Goal: Communication & Community: Answer question/provide support

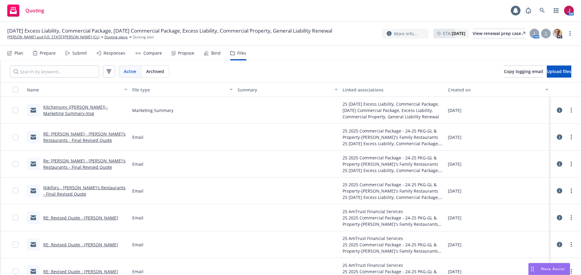
click at [77, 52] on div "Submit" at bounding box center [79, 53] width 15 height 5
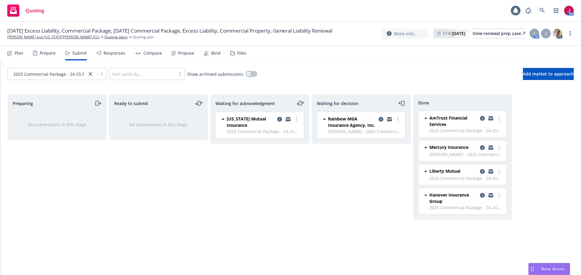
click at [19, 54] on div "Plan" at bounding box center [19, 53] width 9 height 5
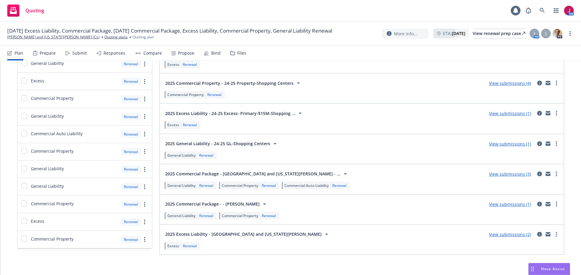
scroll to position [100, 0]
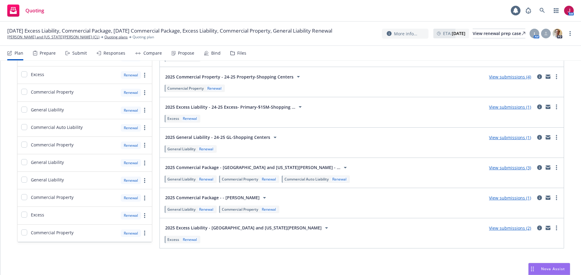
click at [511, 227] on link "View submissions (2)" at bounding box center [510, 229] width 42 height 6
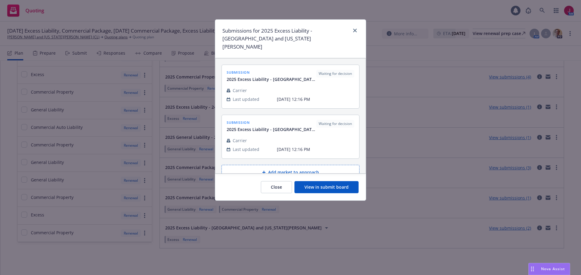
click at [328, 181] on button "View in submit board" at bounding box center [326, 187] width 64 height 12
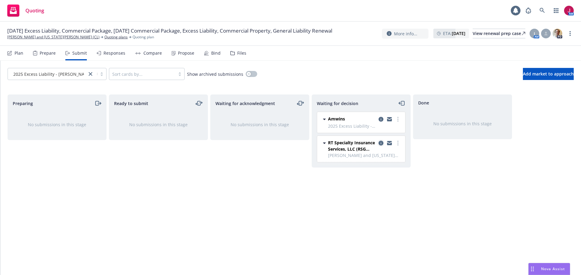
click at [380, 145] on icon "copy logging email" at bounding box center [380, 143] width 5 height 5
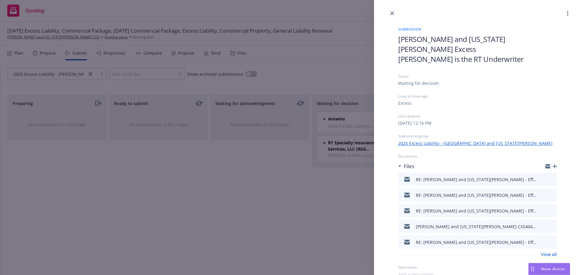
click at [550, 252] on link "View all" at bounding box center [549, 255] width 16 height 6
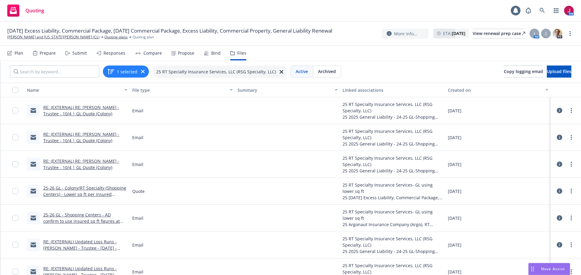
click at [105, 115] on link "RE: (EXTERNAL) RE: [PERSON_NAME] - Trustee - 10/4 | GL Quote (Colony)" at bounding box center [81, 111] width 76 height 12
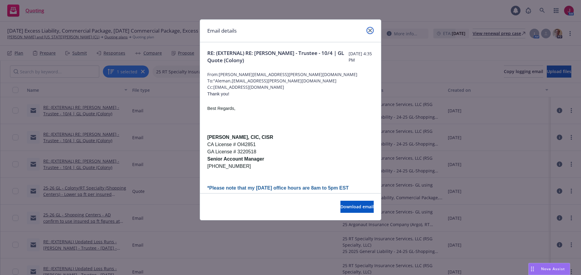
click at [369, 27] on link "close" at bounding box center [369, 30] width 7 height 7
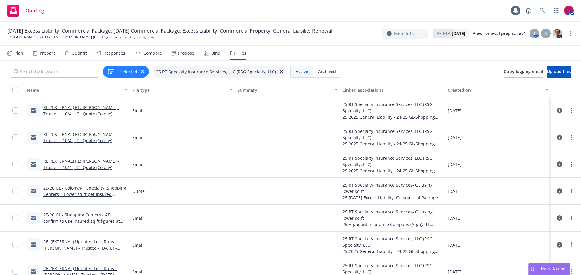
click at [94, 167] on link "RE: (EXTERNAL) RE: Valaskantjis, Nikiforos - Trustee - 10/4 | GL Quote (Colony)" at bounding box center [81, 164] width 76 height 12
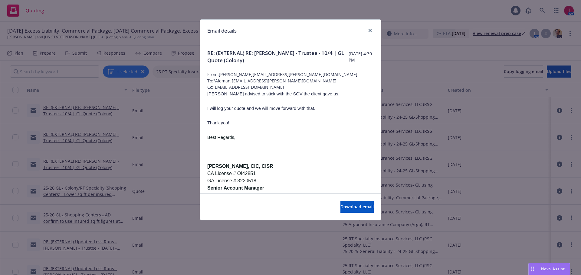
click at [350, 216] on div "Download email" at bounding box center [290, 207] width 181 height 27
click at [350, 211] on button "Download email" at bounding box center [356, 207] width 33 height 12
click at [369, 31] on icon "close" at bounding box center [370, 31] width 4 height 4
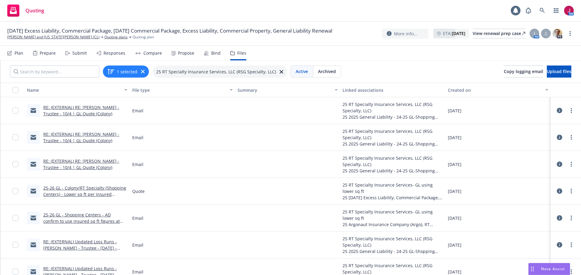
click at [75, 195] on link "25-26 GL - Colony/RT Specialty (Shopping Centers) - Lower sq ft per insured $28…" at bounding box center [84, 194] width 83 height 18
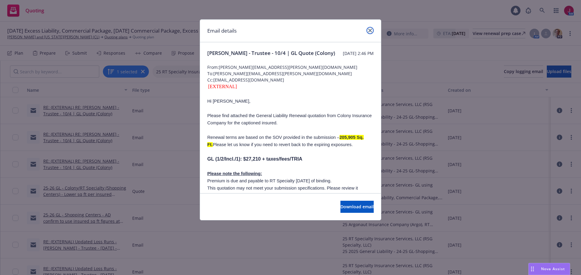
click at [372, 30] on link "close" at bounding box center [369, 30] width 7 height 7
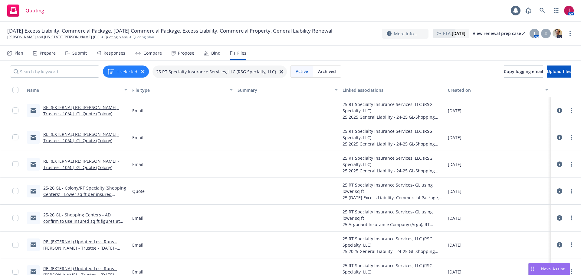
click at [151, 55] on div "Compare" at bounding box center [152, 53] width 18 height 5
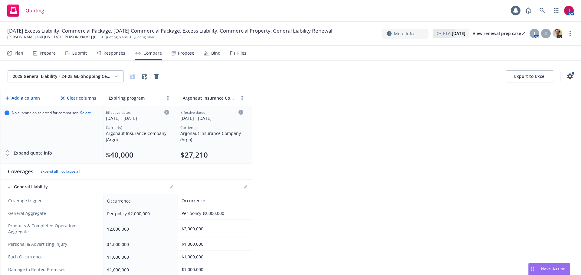
click at [116, 76] on html "Quoting 1 AM 10/08/25 Excess Liability, Commercial Package, 10/04/25 Commercial…" at bounding box center [290, 137] width 581 height 275
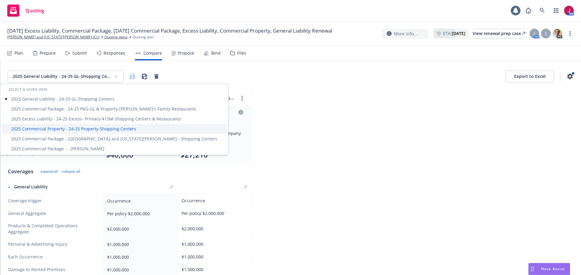
click at [78, 129] on div "2025 Commercial Property - 24-25 Property-Shopping Centers" at bounding box center [114, 129] width 225 height 10
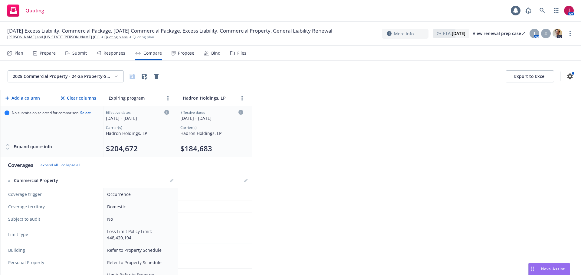
click at [71, 76] on html "Quoting 1 AM 10/08/25 Excess Liability, Commercial Package, 10/04/25 Commercial…" at bounding box center [290, 137] width 581 height 275
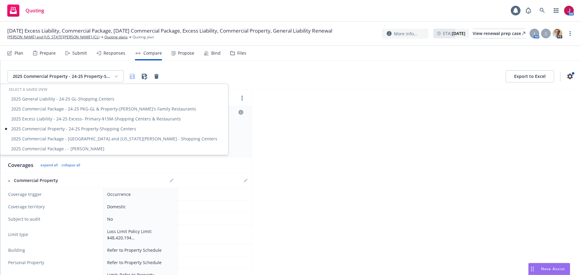
click at [216, 76] on html "Quoting 1 AM 10/08/25 Excess Liability, Commercial Package, 10/04/25 Commercial…" at bounding box center [290, 137] width 581 height 275
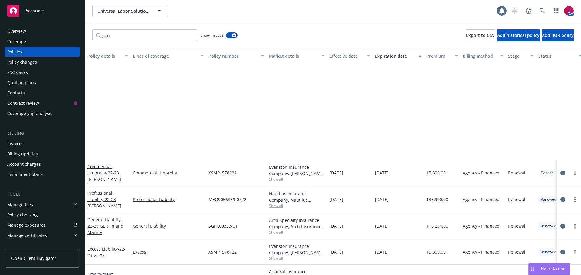
scroll to position [131, 0]
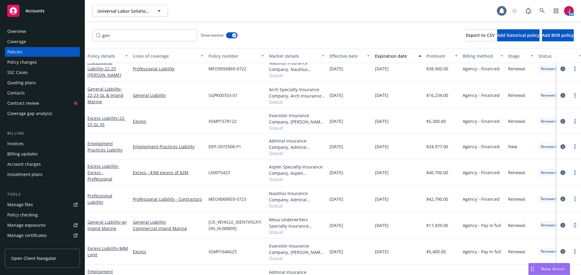
click at [572, 224] on link "more" at bounding box center [574, 225] width 7 height 7
click at [534, 206] on link "Copy logging email" at bounding box center [542, 204] width 71 height 12
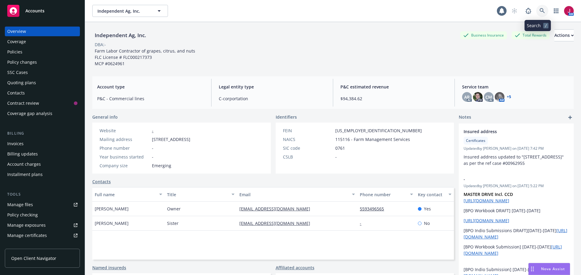
click at [539, 13] on icon at bounding box center [541, 10] width 5 height 5
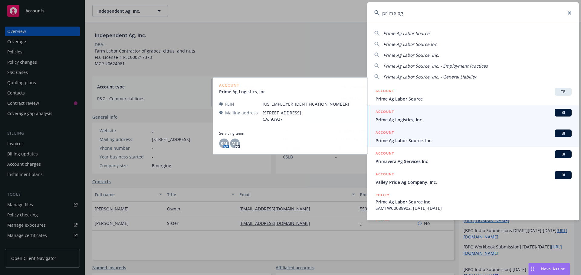
type input "prime ag"
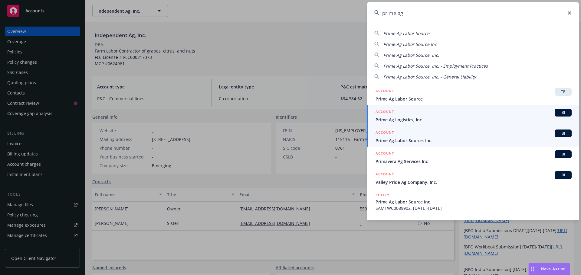
click at [492, 137] on div "ACCOUNT BI" at bounding box center [473, 134] width 196 height 8
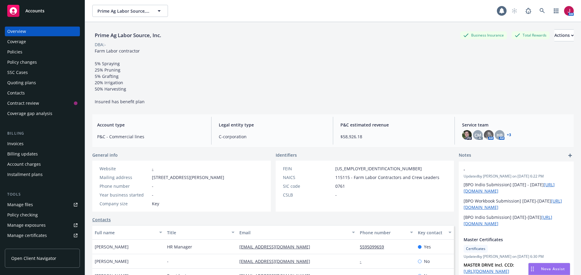
click at [38, 87] on div "Quoting plans" at bounding box center [42, 83] width 70 height 10
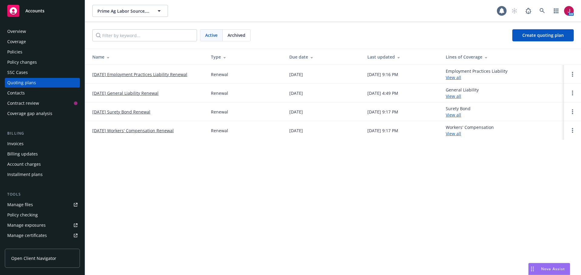
click at [161, 131] on link "10/16/25 Workers' Compensation Renewal" at bounding box center [132, 131] width 81 height 6
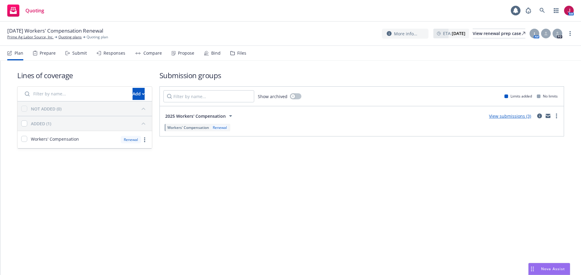
click at [72, 53] on div "Submit" at bounding box center [79, 53] width 15 height 5
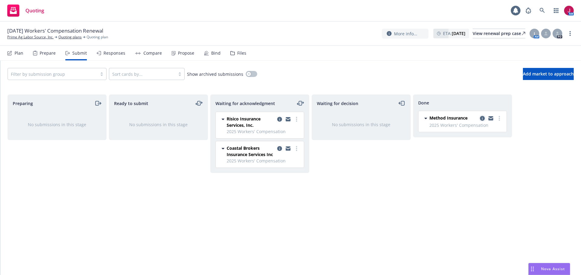
click at [483, 118] on icon "copy logging email" at bounding box center [482, 118] width 5 height 5
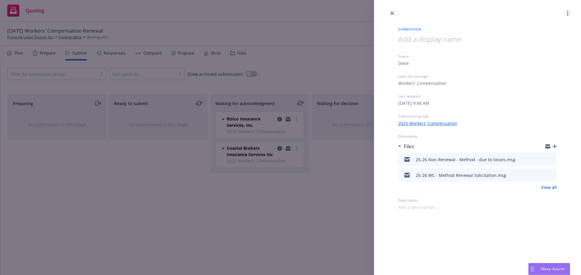
click at [567, 17] on link "more" at bounding box center [567, 13] width 7 height 7
click at [544, 54] on span "Copy logging email" at bounding box center [542, 52] width 53 height 6
click at [393, 13] on icon "close" at bounding box center [392, 13] width 4 height 4
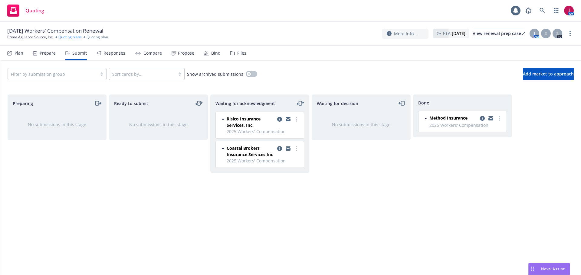
click at [68, 36] on link "Quoting plans" at bounding box center [69, 36] width 23 height 5
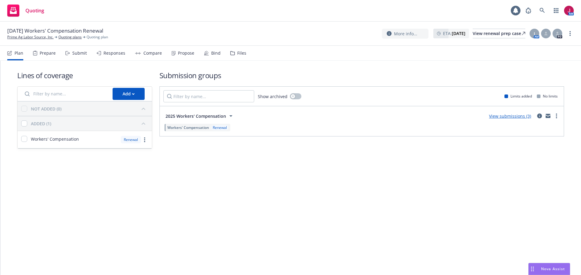
click at [80, 56] on div "Submit" at bounding box center [79, 53] width 15 height 5
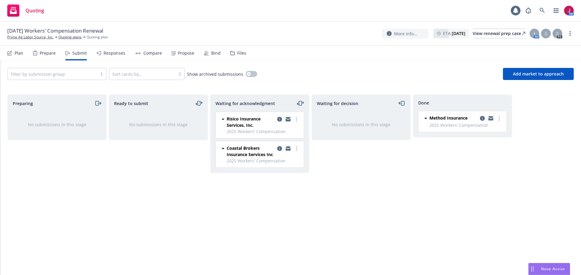
click at [288, 121] on icon "copy logging email" at bounding box center [287, 120] width 5 height 3
